Goal: Task Accomplishment & Management: Use online tool/utility

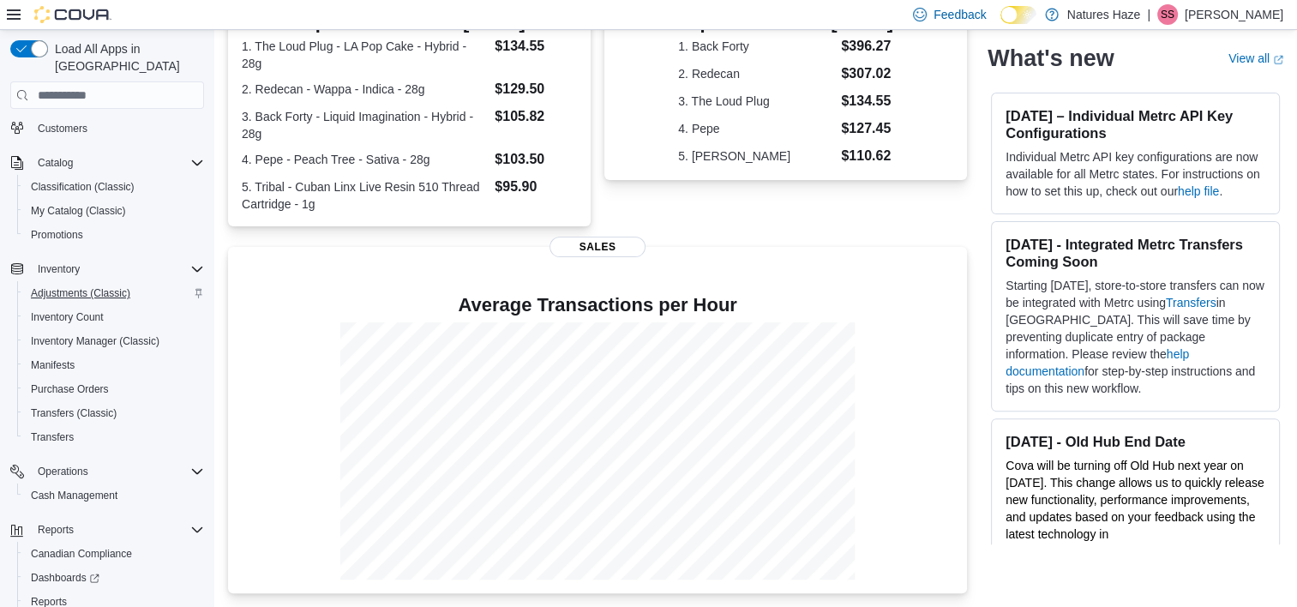
scroll to position [137, 0]
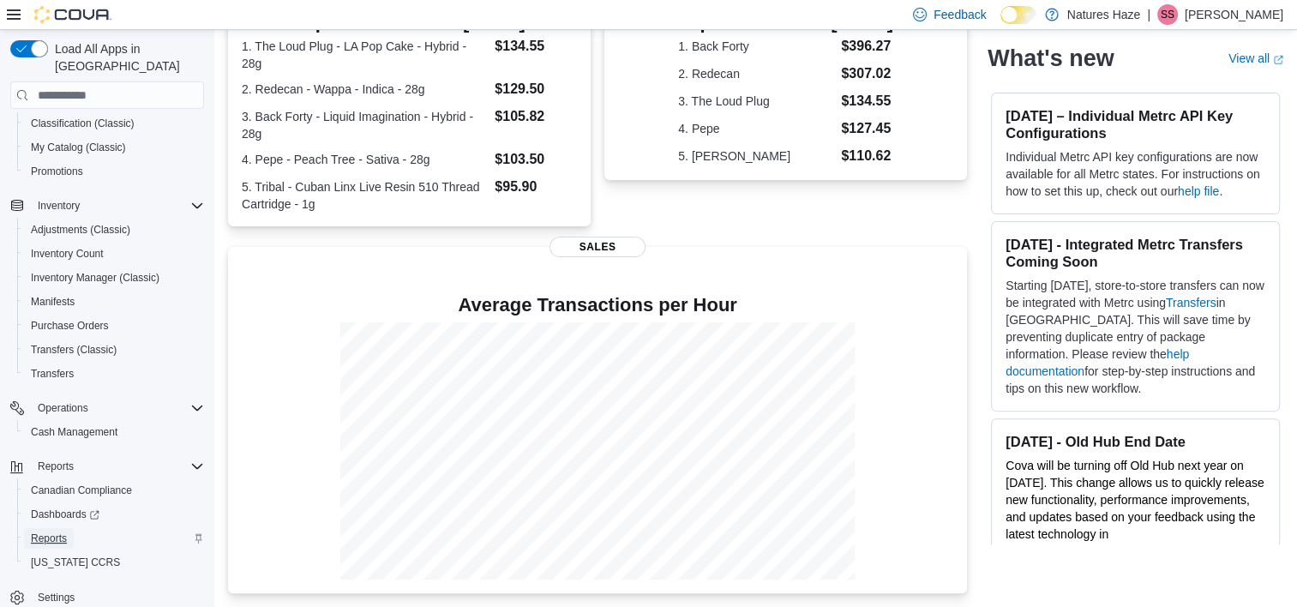
click at [60, 531] on span "Reports" at bounding box center [49, 538] width 36 height 14
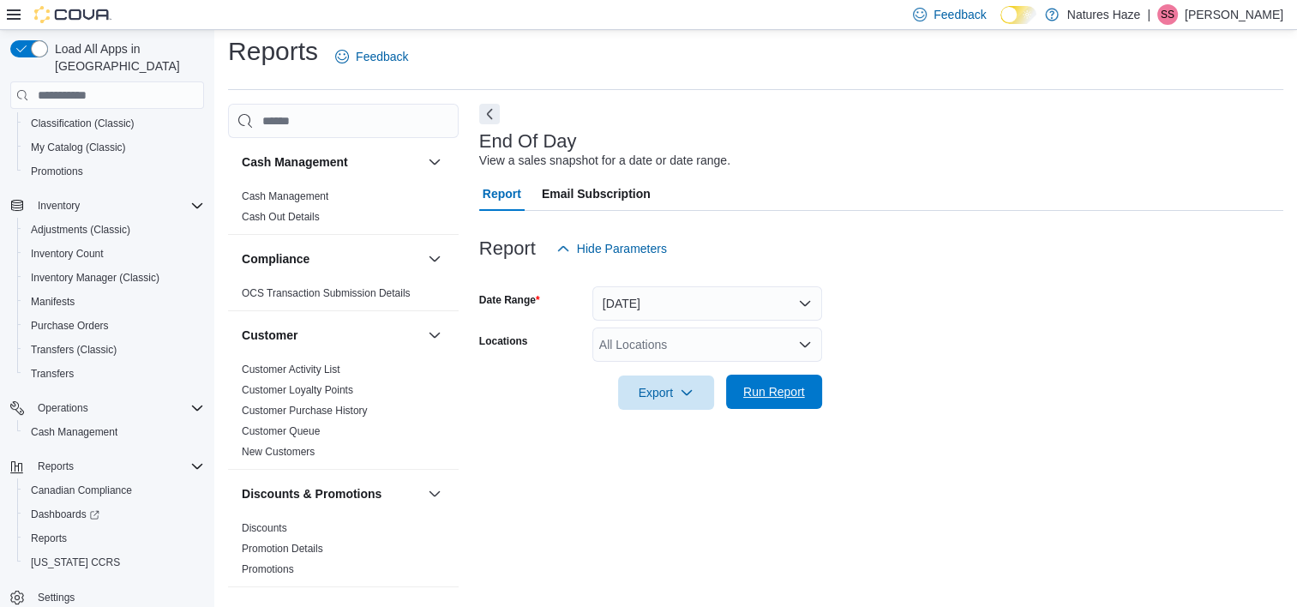
click at [773, 389] on span "Run Report" at bounding box center [774, 391] width 62 height 17
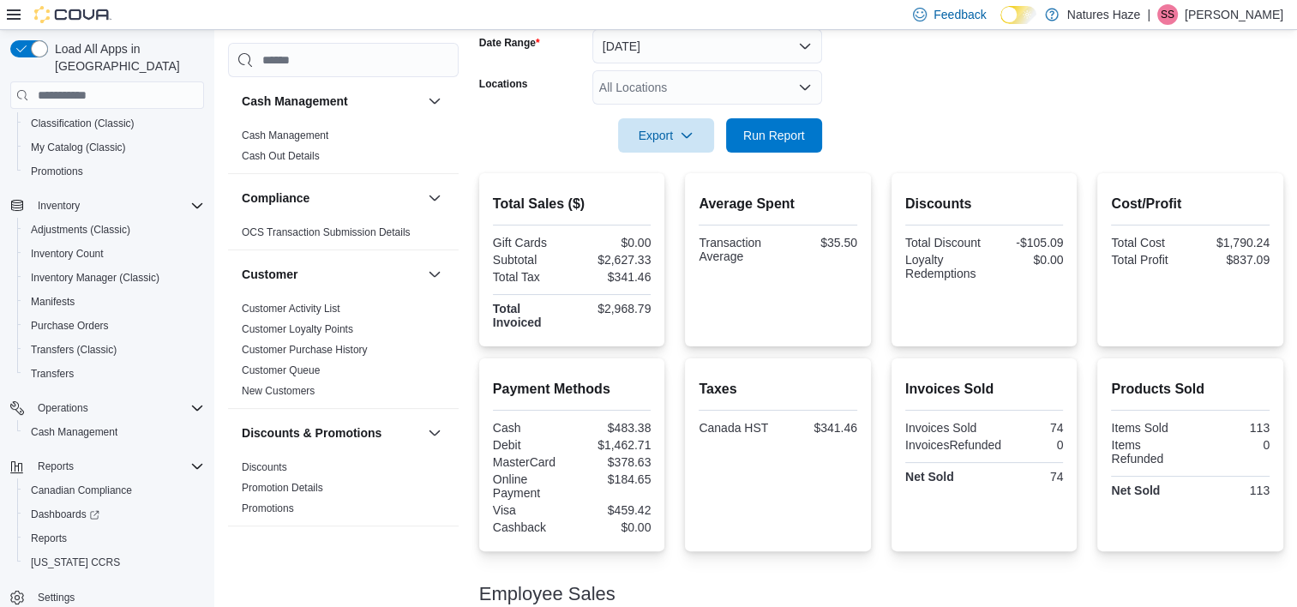
scroll to position [181, 0]
